Goal: Information Seeking & Learning: Learn about a topic

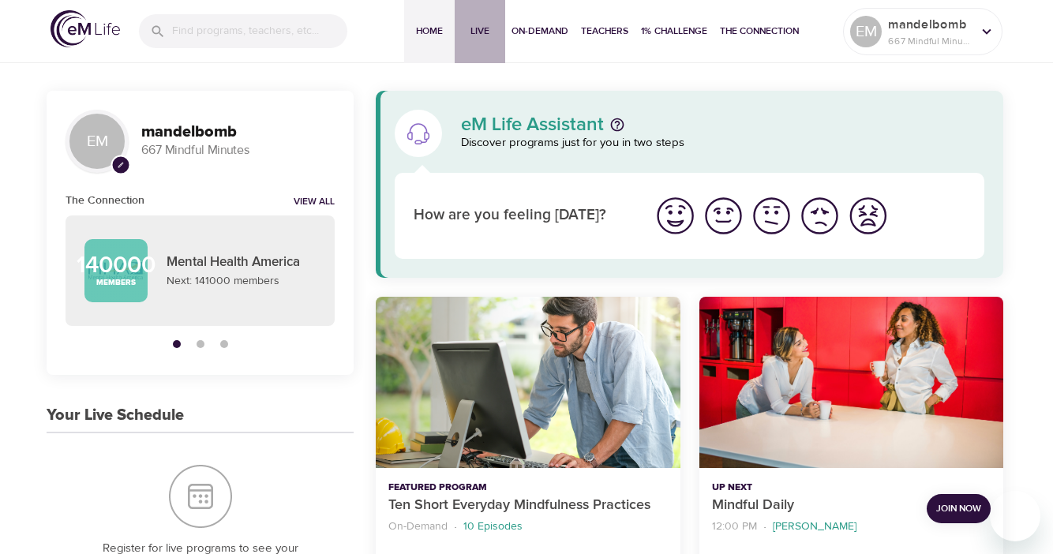
click at [482, 40] on button "Live" at bounding box center [480, 31] width 51 height 63
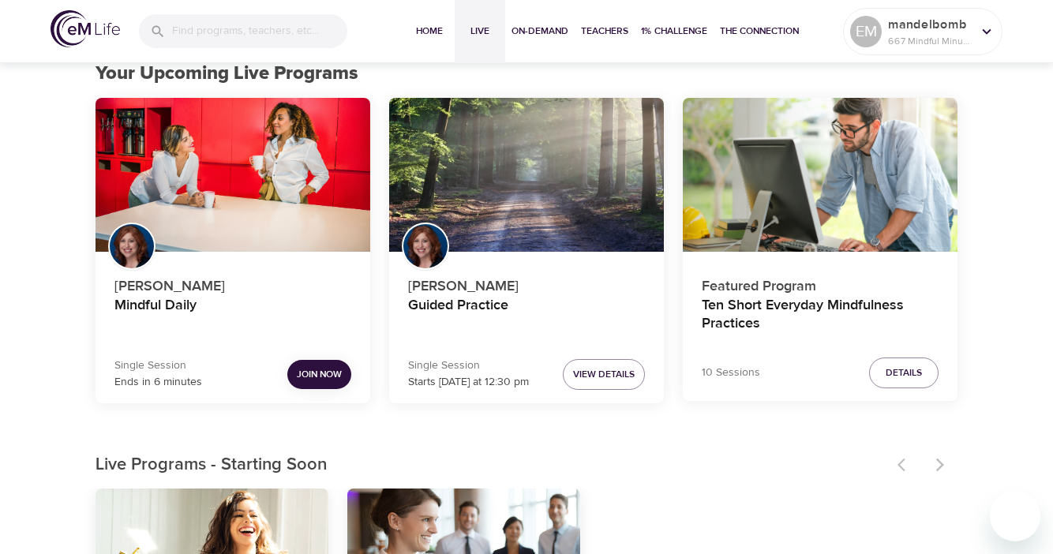
scroll to position [92, 0]
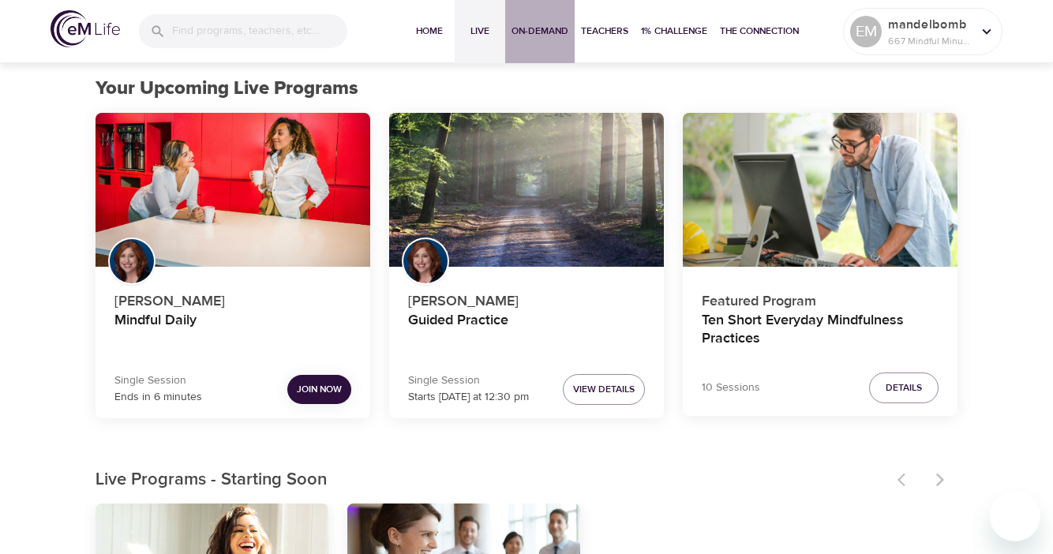
click at [543, 33] on span "On-Demand" at bounding box center [540, 31] width 57 height 17
